Goal: Find specific page/section: Find specific page/section

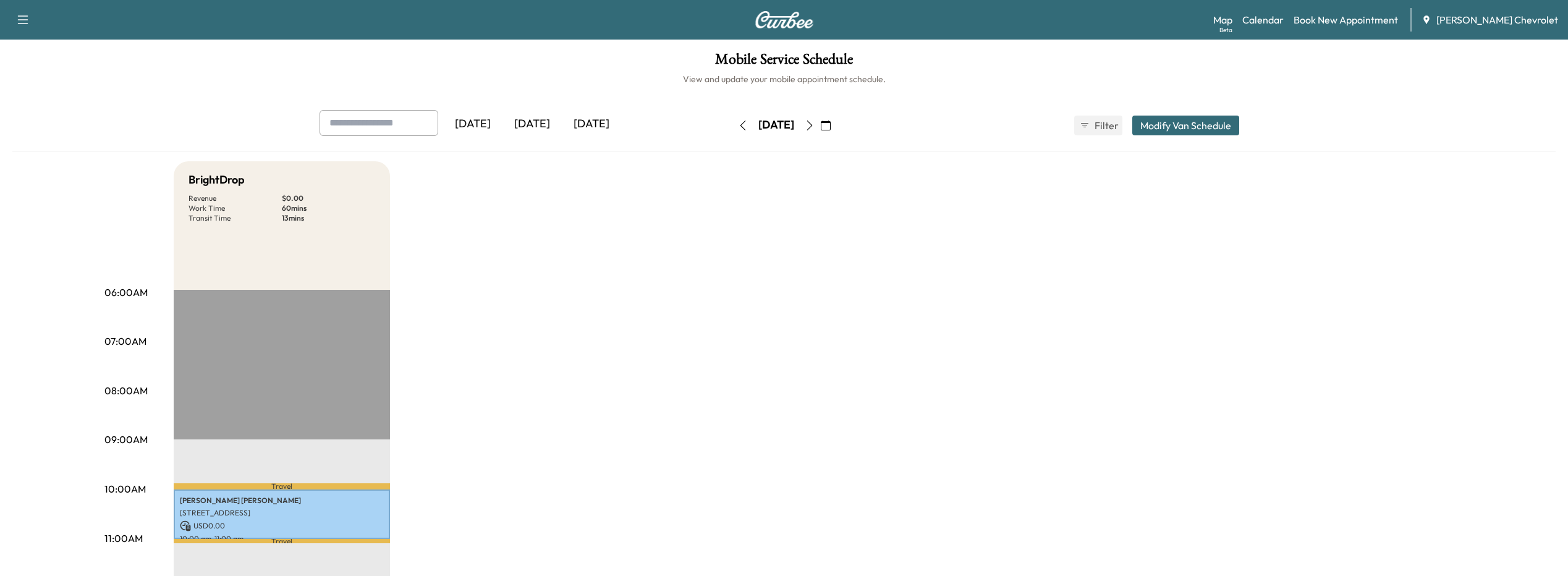
click at [577, 130] on div "[DATE]" at bounding box center [592, 124] width 59 height 29
